Goal: Information Seeking & Learning: Learn about a topic

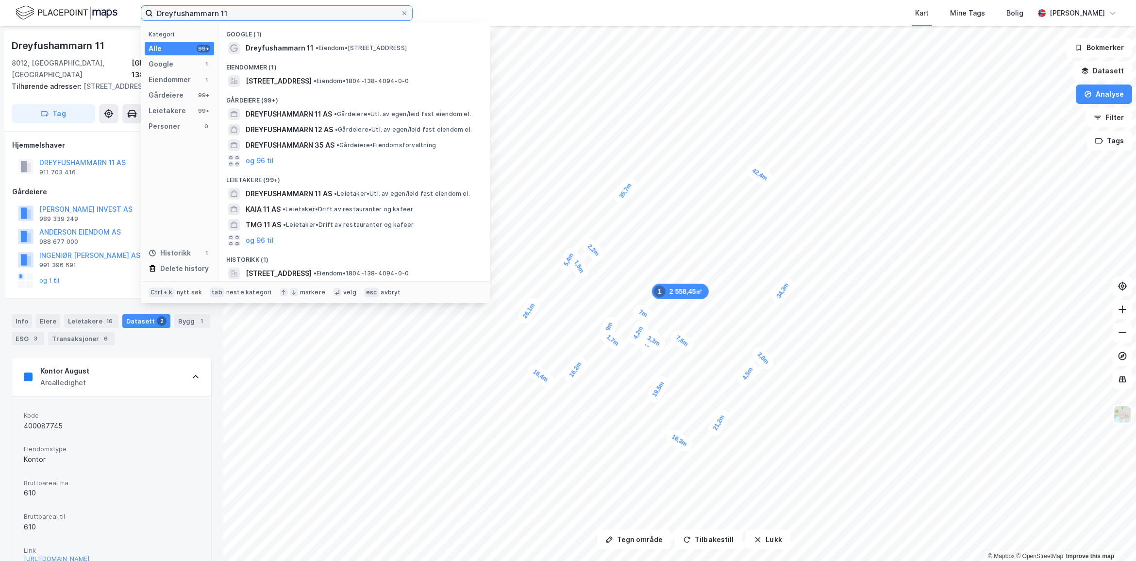
drag, startPoint x: 227, startPoint y: 15, endPoint x: -348, endPoint y: 56, distance: 576.5
click at [0, 56] on html "Dreyfushammarn 11 Kategori Alle 99+ Google 1 Eiendommer 1 Gårdeiere 99+ Leietak…" at bounding box center [568, 280] width 1136 height 561
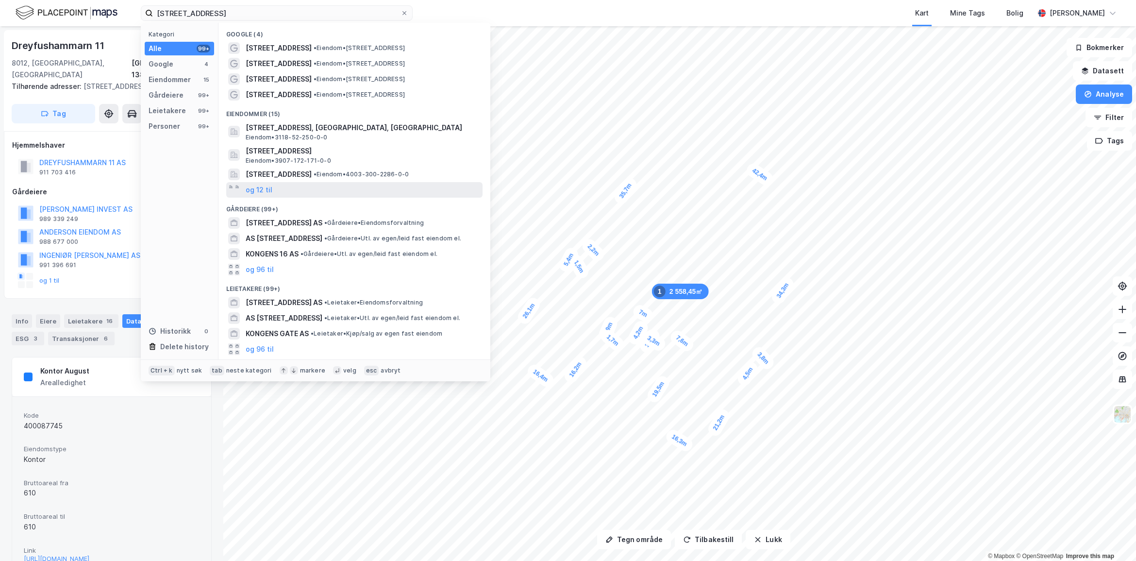
click at [273, 190] on div "og 12 til" at bounding box center [354, 190] width 256 height 16
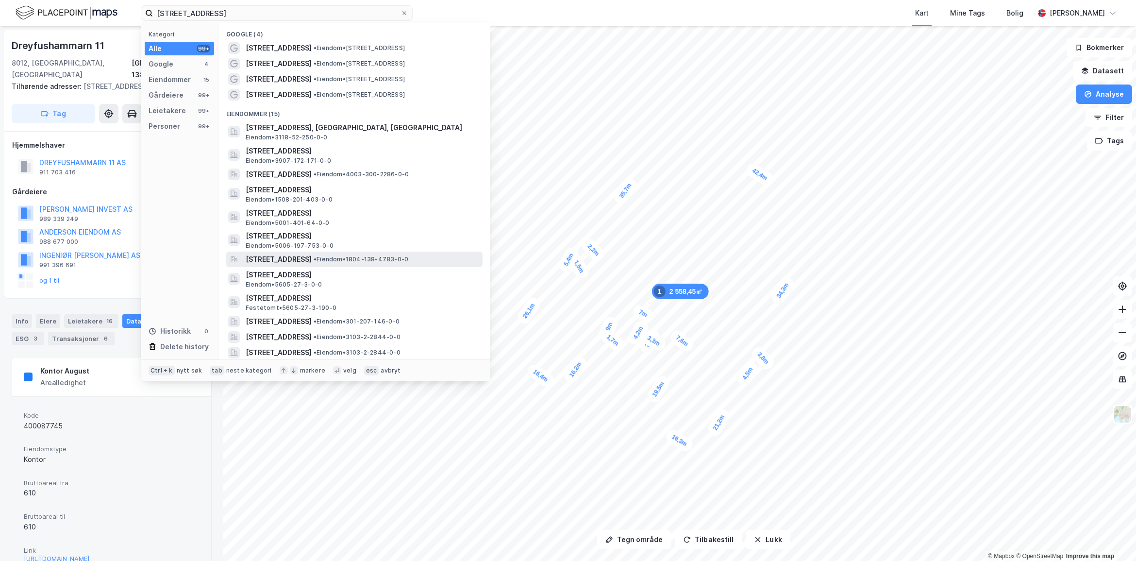
click at [312, 255] on span "[STREET_ADDRESS]" at bounding box center [279, 259] width 66 height 12
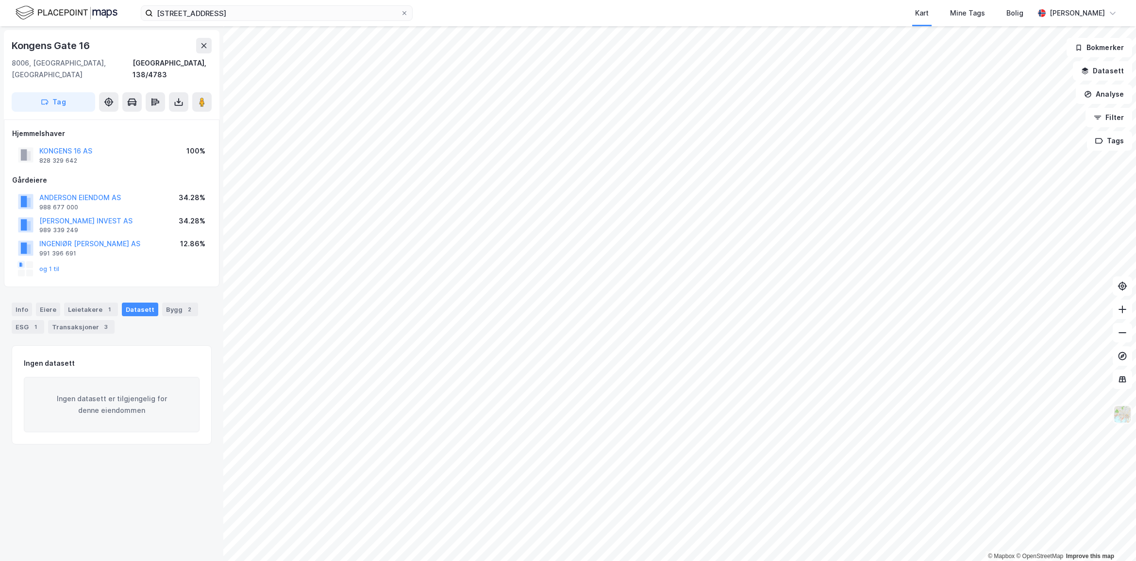
click at [1127, 419] on img at bounding box center [1123, 414] width 18 height 18
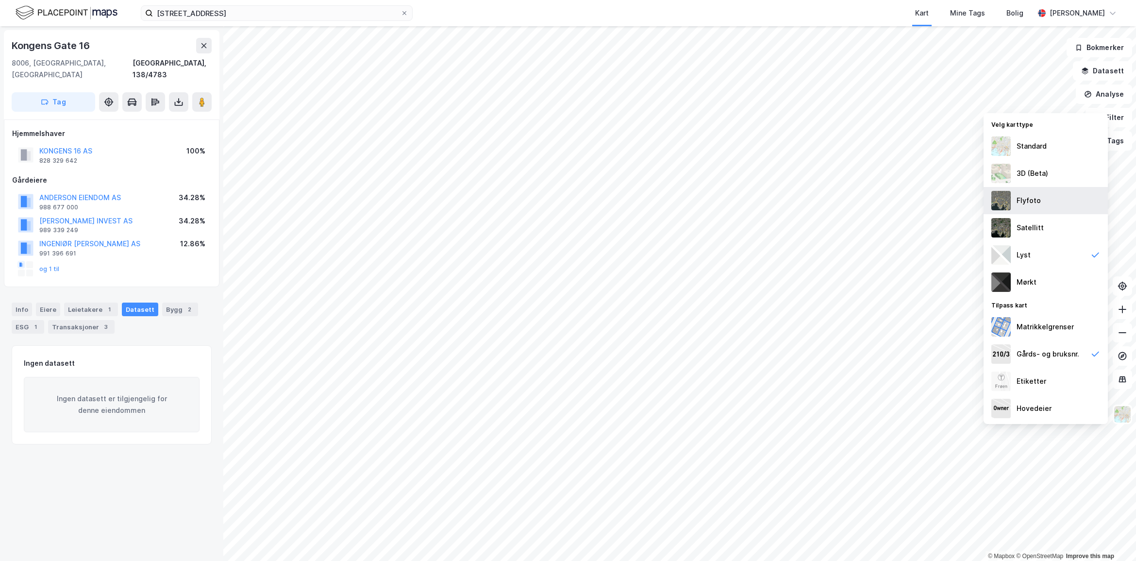
click at [1052, 205] on div "Flyfoto" at bounding box center [1046, 200] width 124 height 27
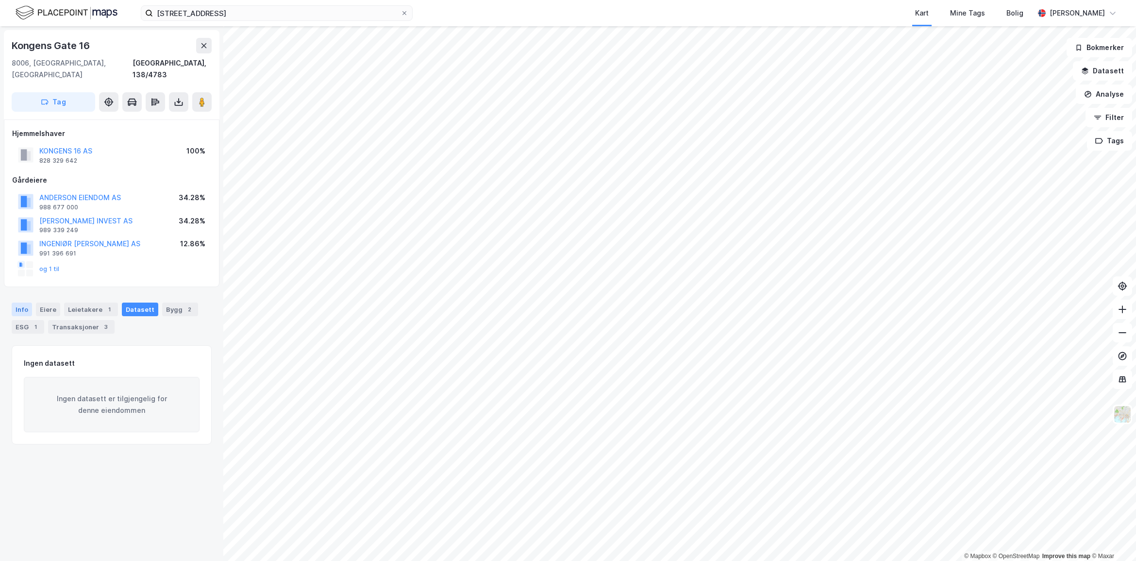
click at [30, 303] on div "Info" at bounding box center [22, 310] width 20 height 14
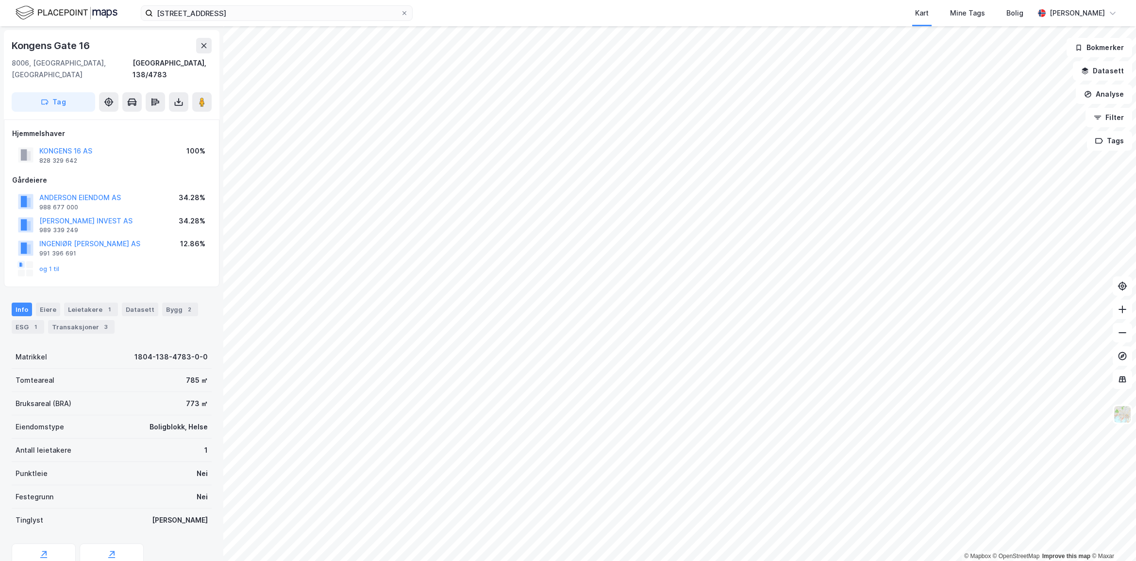
scroll to position [33, 0]
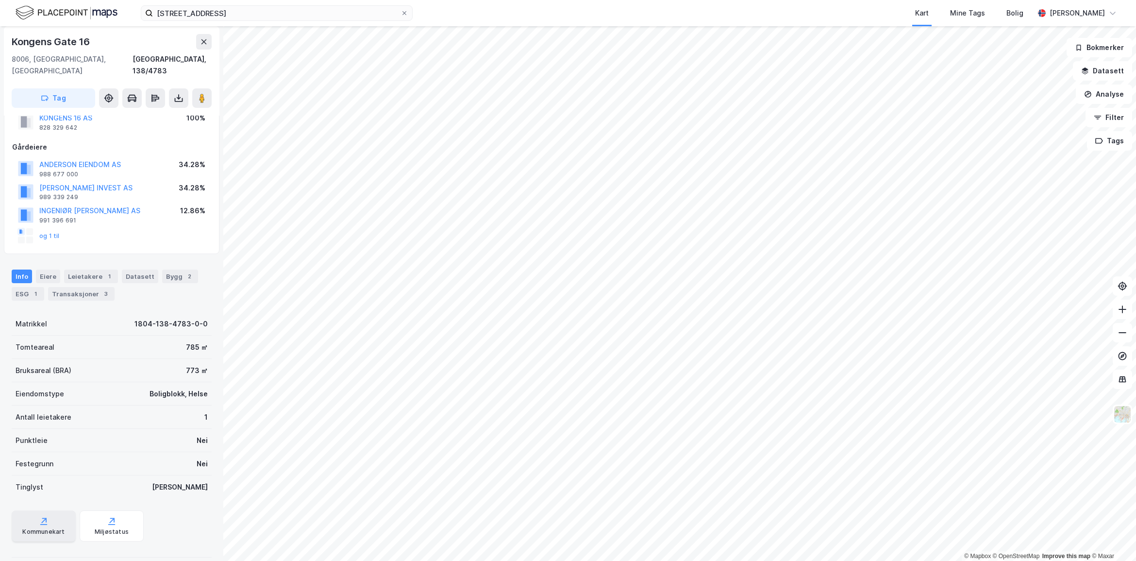
click at [57, 510] on div "Kommunekart" at bounding box center [44, 525] width 64 height 31
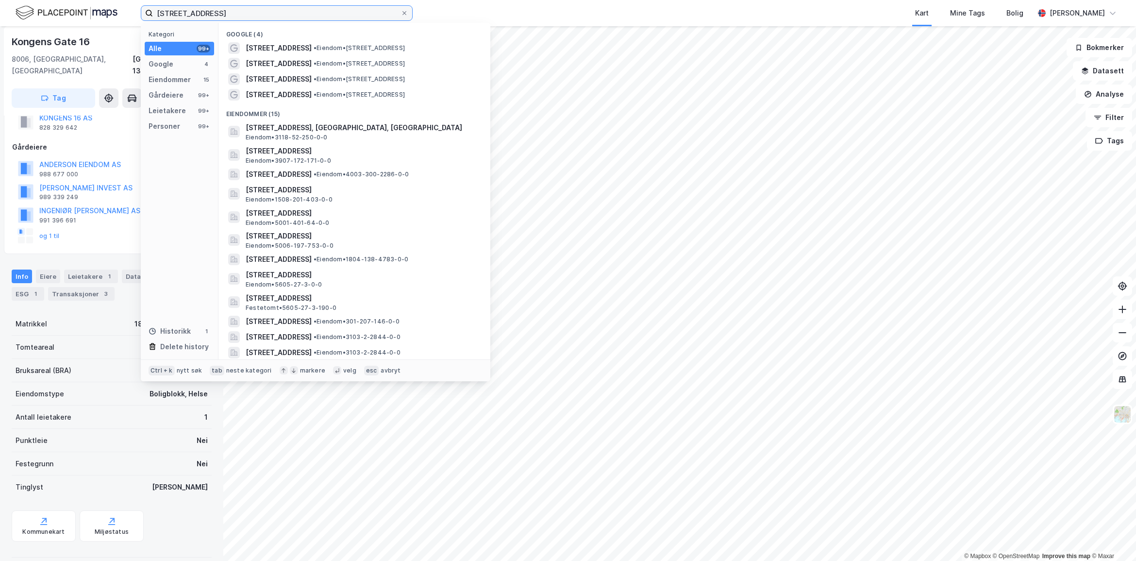
drag, startPoint x: 215, startPoint y: 15, endPoint x: -92, endPoint y: 6, distance: 307.0
click at [0, 6] on html "[STREET_ADDRESS] Kategori Alle 99+ Google 4 Eiendommer 15 Gårdeiere 99+ Leietak…" at bounding box center [568, 280] width 1136 height 561
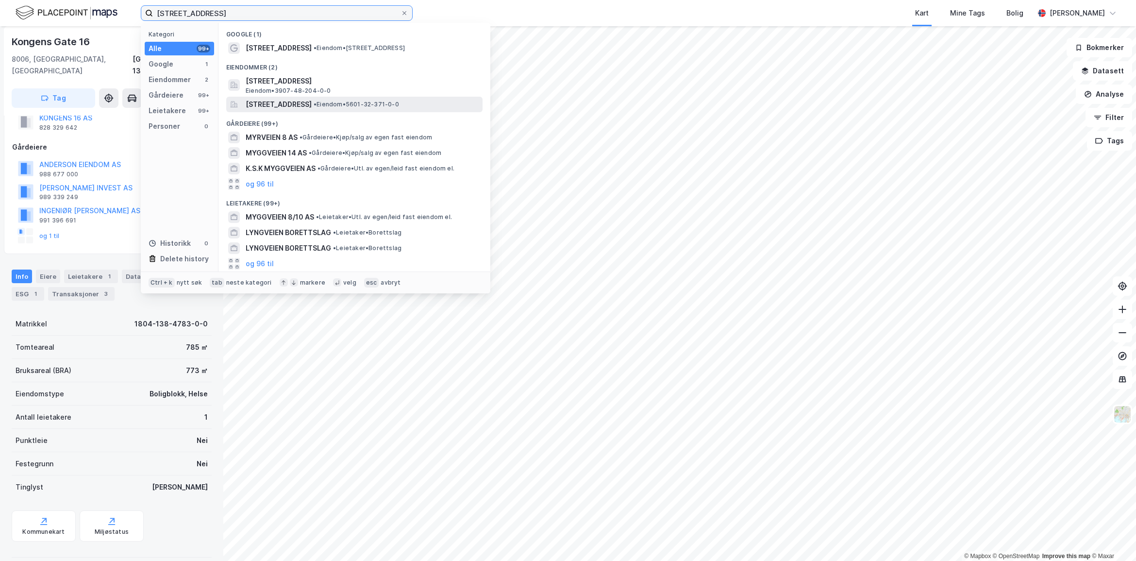
type input "[STREET_ADDRESS]"
click at [312, 104] on span "[STREET_ADDRESS]" at bounding box center [279, 105] width 66 height 12
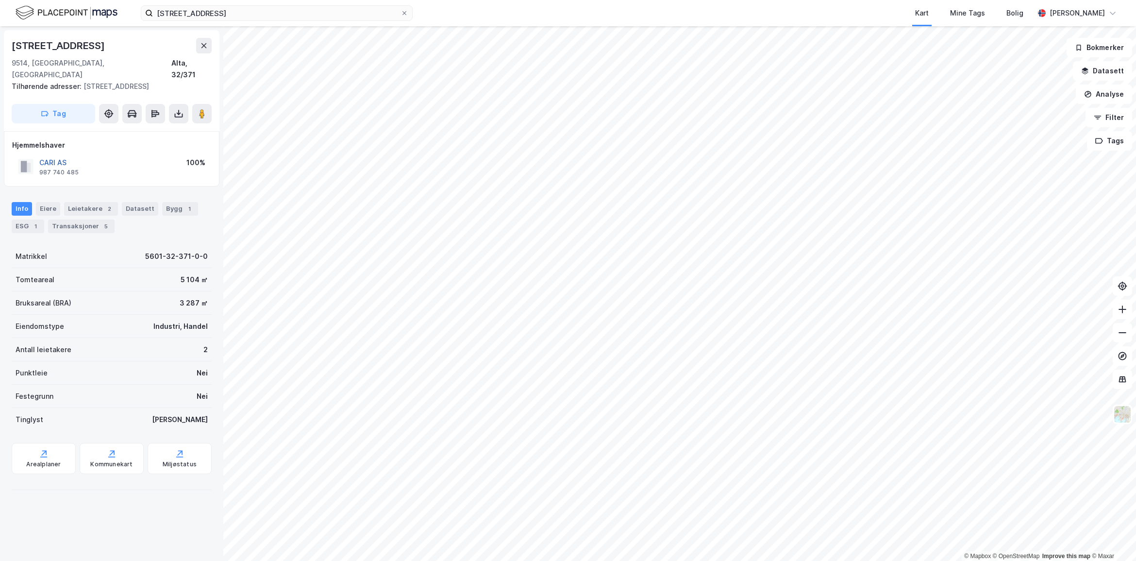
click at [0, 0] on button "CARI AS" at bounding box center [0, 0] width 0 height 0
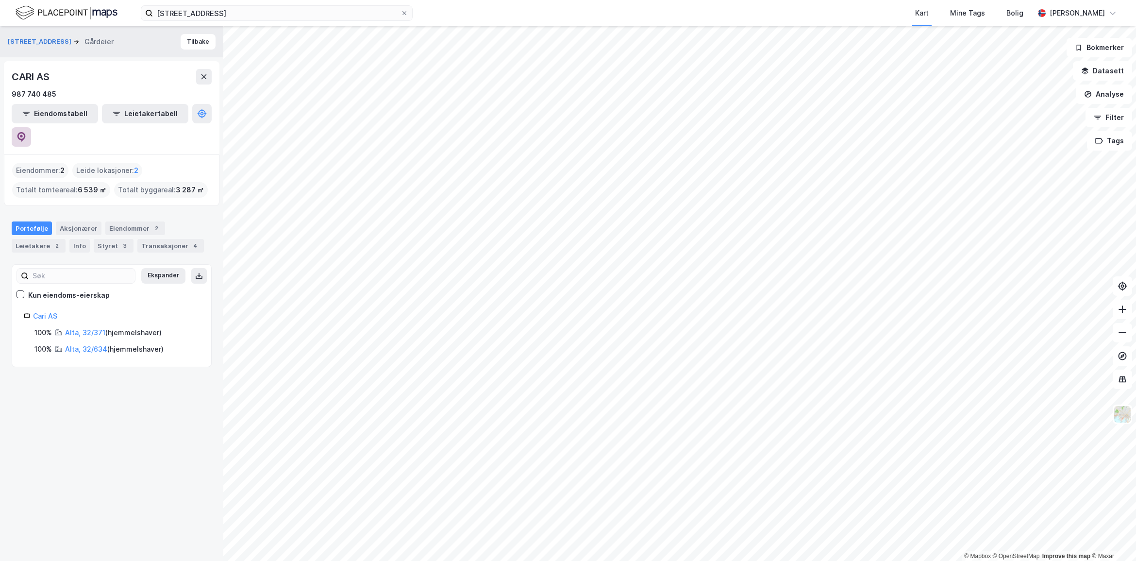
click at [26, 132] on icon at bounding box center [21, 137] width 8 height 10
click at [119, 221] on div "Eiendommer 2" at bounding box center [135, 228] width 60 height 14
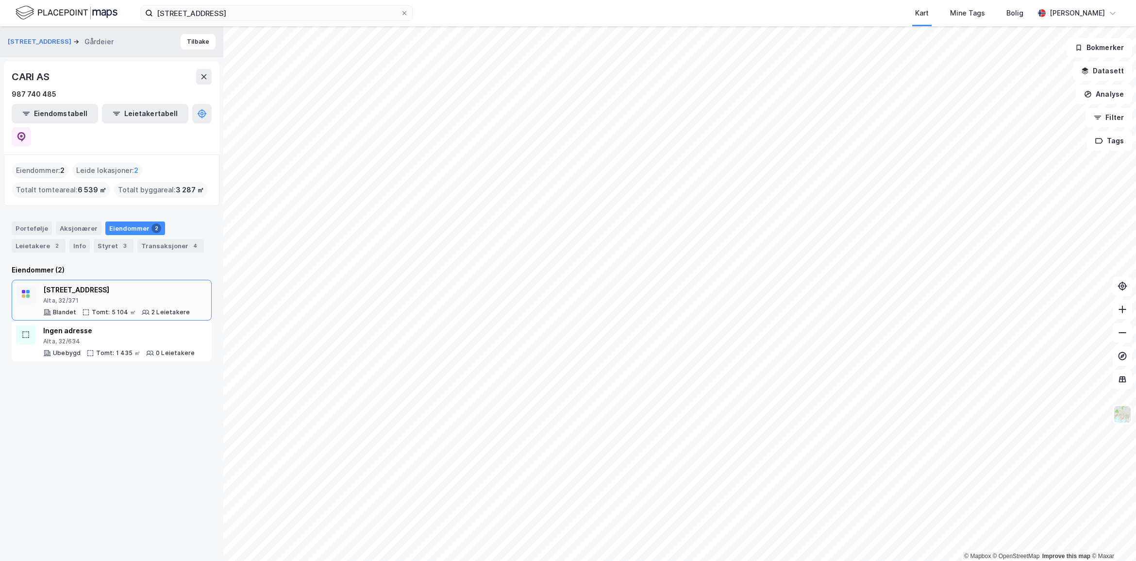
click at [101, 308] on div "Tomt: 5 104 ㎡" at bounding box center [114, 312] width 44 height 8
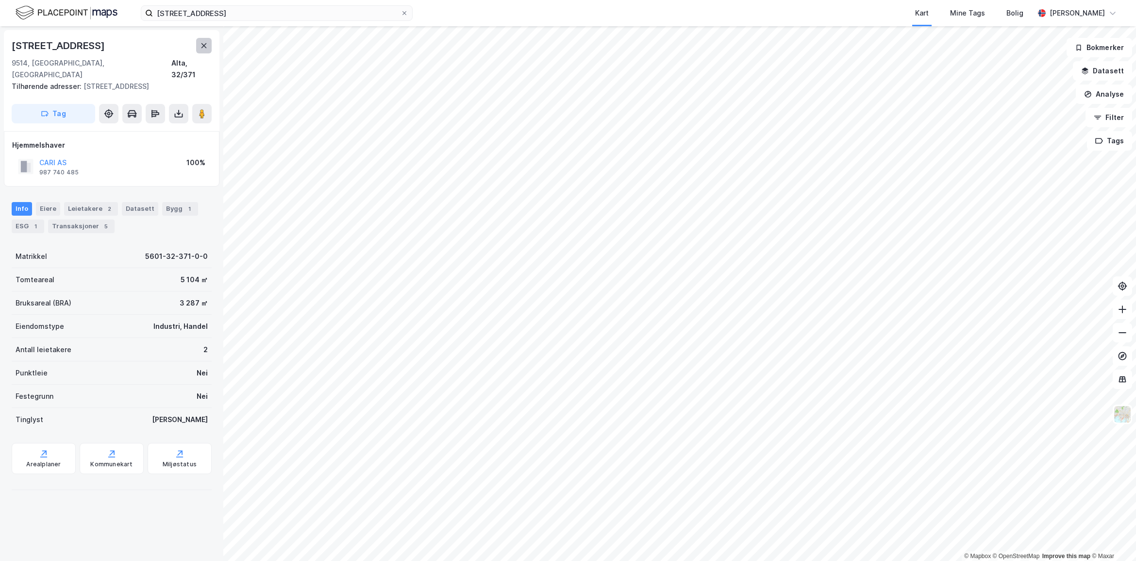
click at [203, 44] on icon at bounding box center [204, 45] width 5 height 5
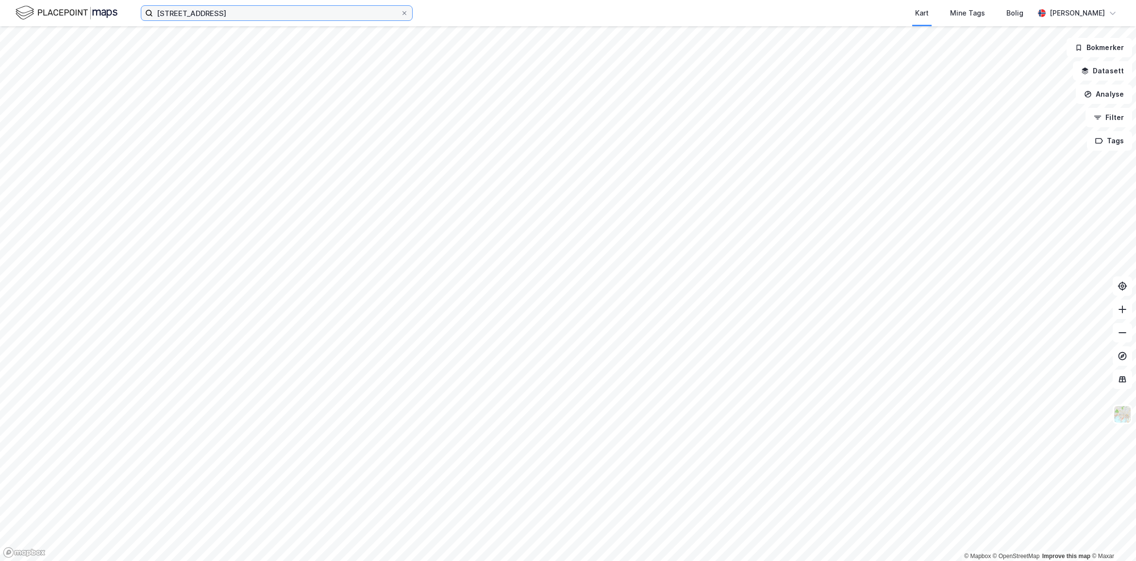
click at [397, 18] on input "[STREET_ADDRESS]" at bounding box center [277, 13] width 248 height 15
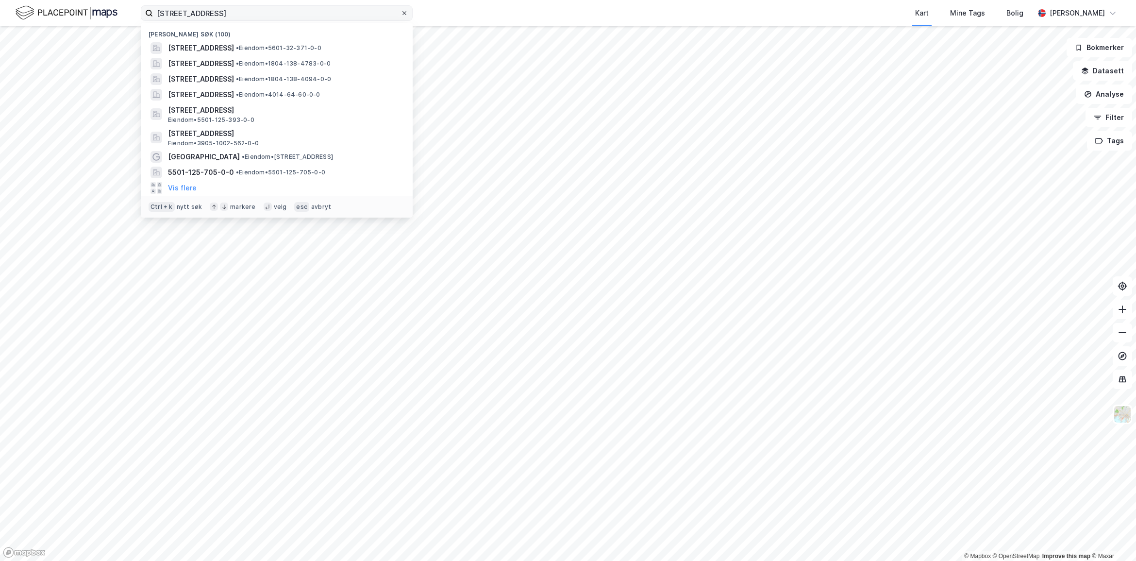
click at [402, 16] on icon at bounding box center [405, 13] width 6 height 6
click at [401, 16] on input "[STREET_ADDRESS]" at bounding box center [277, 13] width 248 height 15
click at [239, 15] on input at bounding box center [282, 13] width 259 height 15
click at [234, 69] on span "[STREET_ADDRESS]" at bounding box center [201, 64] width 66 height 12
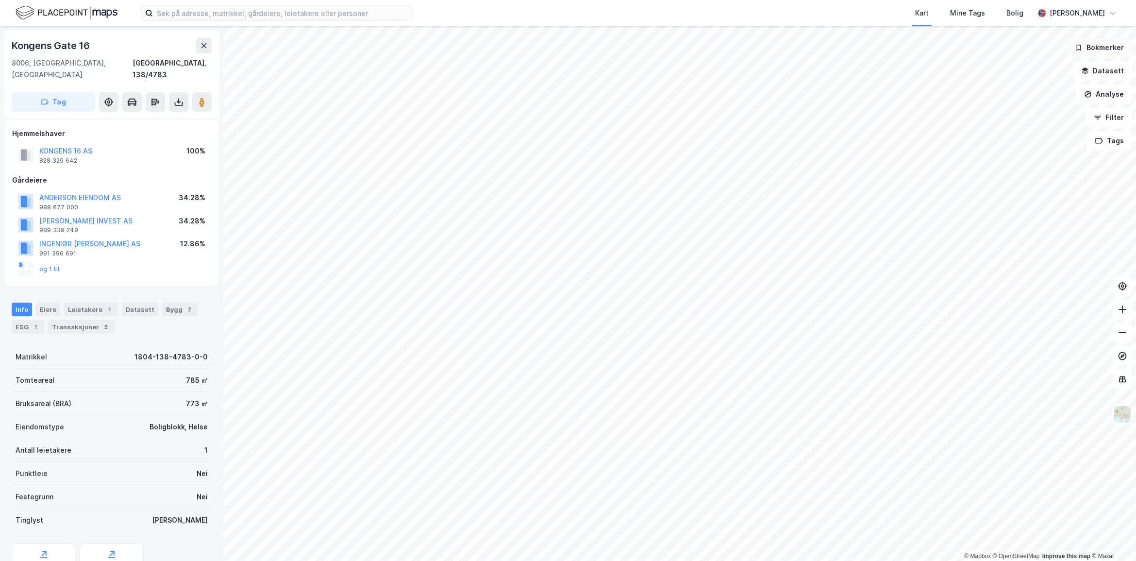
scroll to position [33, 0]
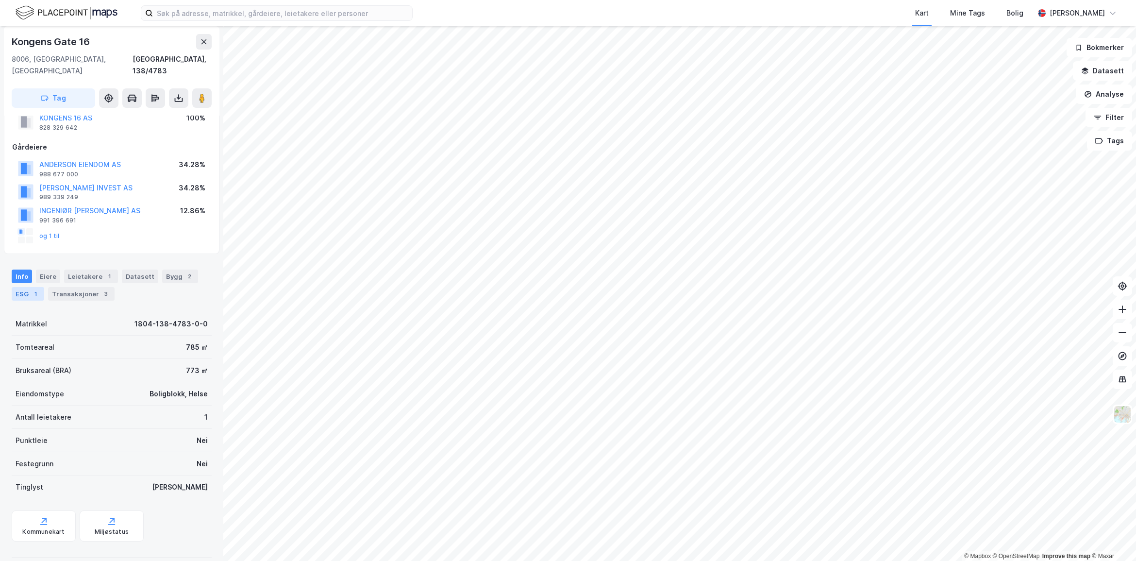
click at [34, 287] on div "ESG 1" at bounding box center [28, 294] width 33 height 14
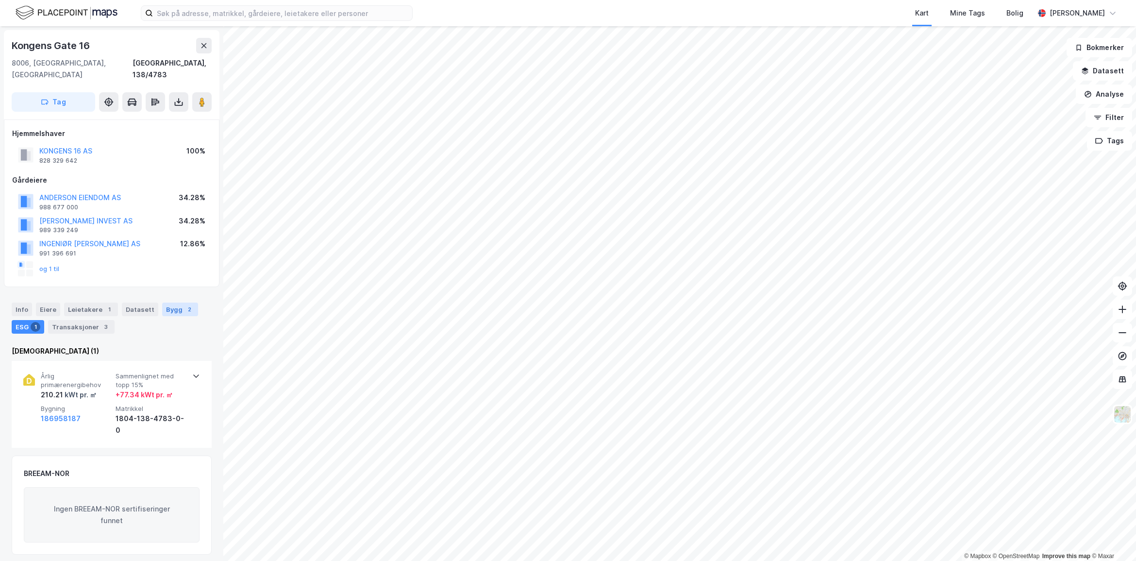
click at [185, 304] on div "2" at bounding box center [190, 309] width 10 height 10
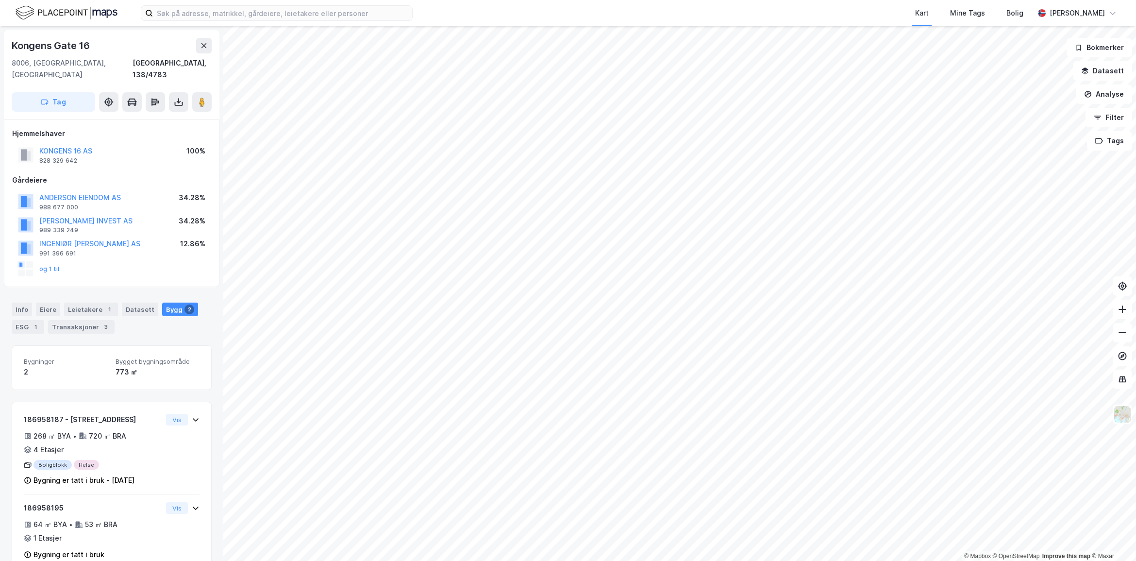
scroll to position [12, 0]
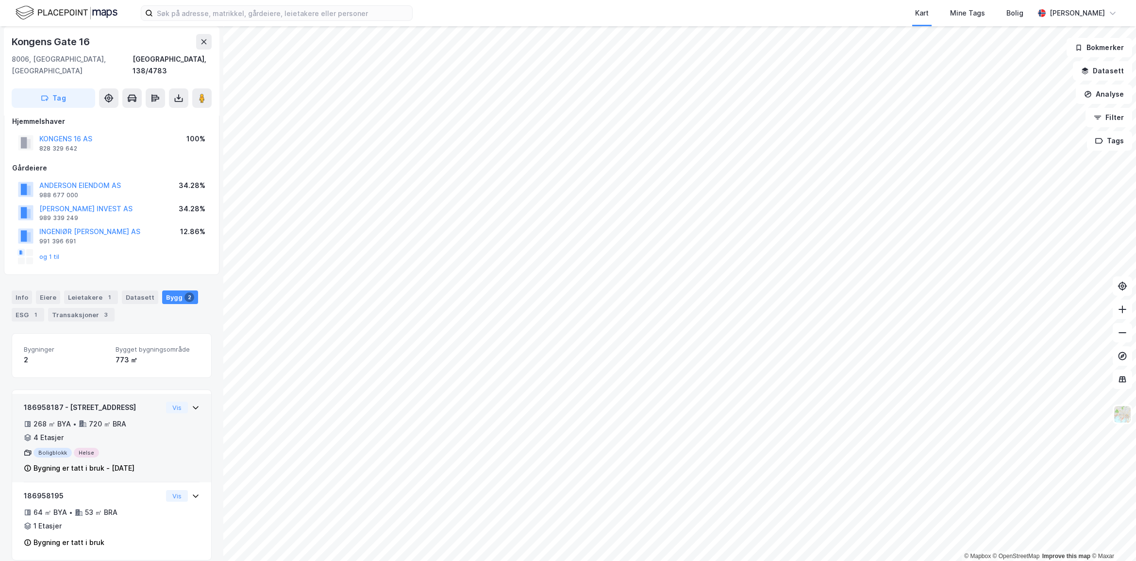
click at [183, 413] on div "186958187 - [GEOGRAPHIC_DATA] 16 268 ㎡ BYA • 720 ㎡ BRA • 4 Etasjer Boligblokk H…" at bounding box center [112, 442] width 176 height 81
click at [20, 292] on div "Info" at bounding box center [22, 297] width 20 height 14
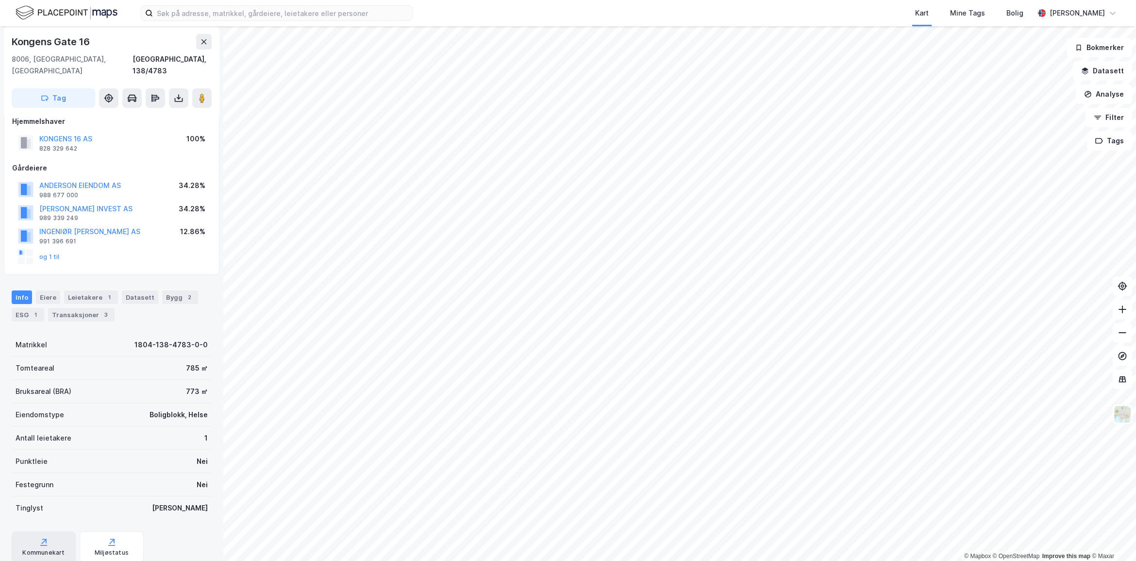
click at [56, 545] on div "Kommunekart" at bounding box center [44, 546] width 64 height 31
click at [21, 308] on div "ESG 1" at bounding box center [28, 315] width 33 height 14
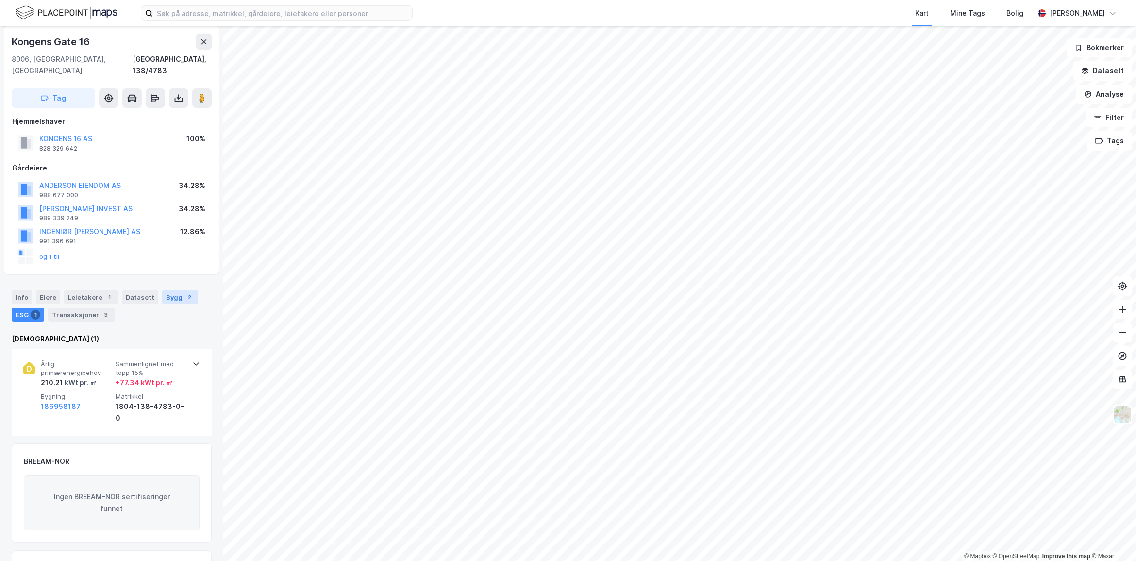
click at [162, 290] on div "Bygg 2" at bounding box center [180, 297] width 36 height 14
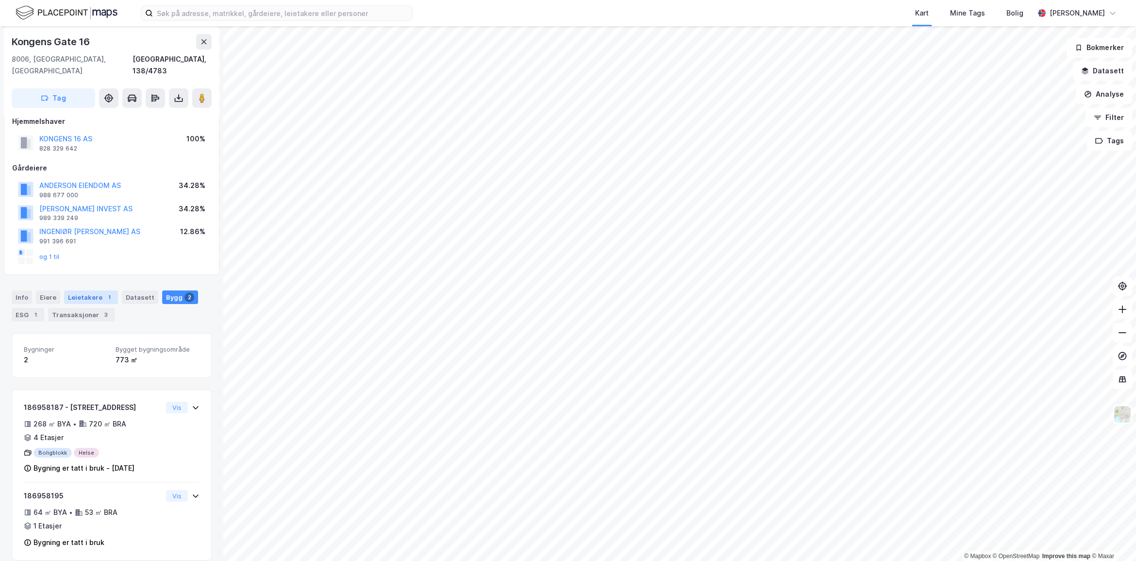
click at [79, 290] on div "Leietakere 1" at bounding box center [91, 297] width 54 height 14
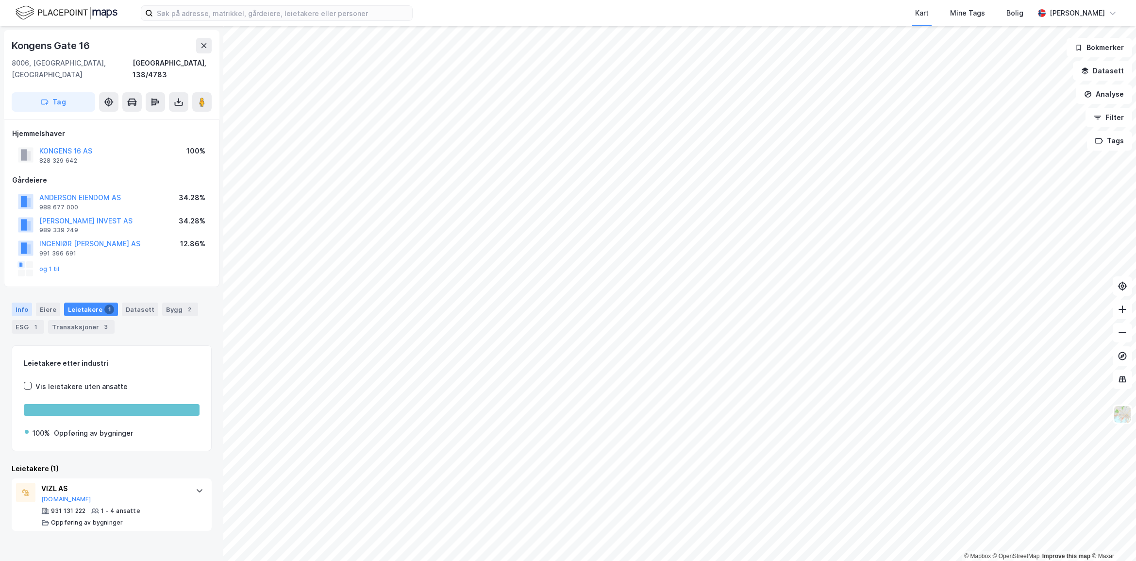
click at [17, 303] on div "Info" at bounding box center [22, 310] width 20 height 14
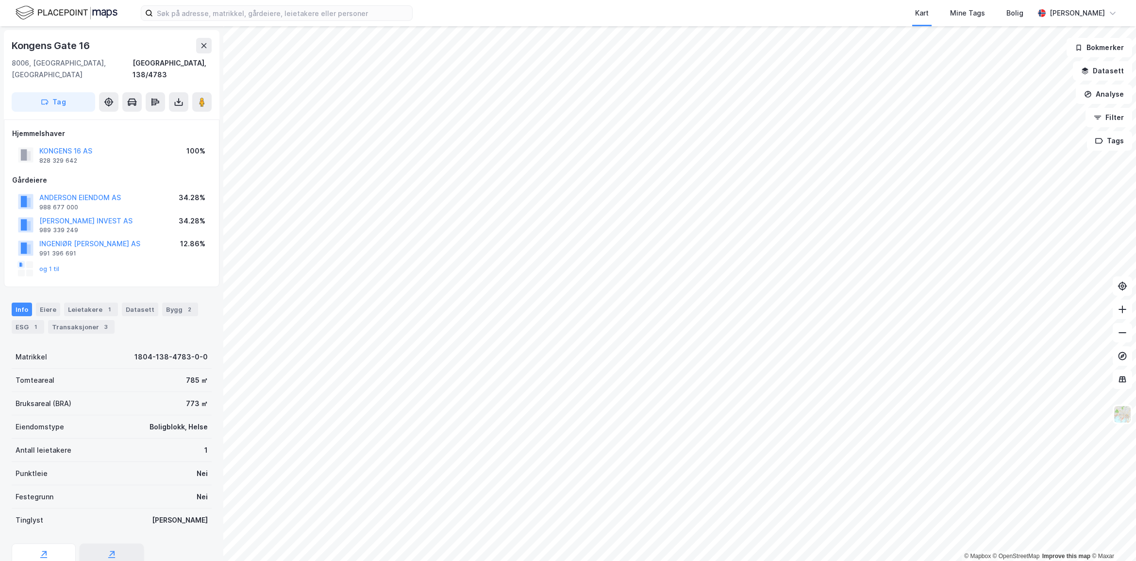
click at [113, 543] on div "Miljøstatus" at bounding box center [112, 558] width 64 height 31
